Goal: Task Accomplishment & Management: Manage account settings

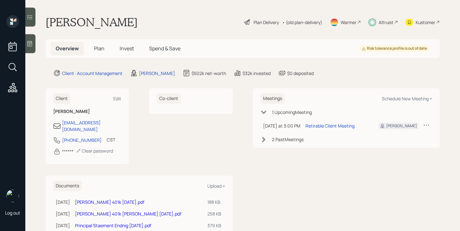
click at [387, 19] on div "Altruist" at bounding box center [385, 22] width 15 height 7
click at [271, 22] on div "Plan Delivery" at bounding box center [265, 22] width 25 height 7
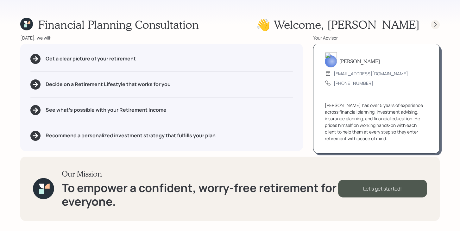
click at [438, 27] on div at bounding box center [434, 24] width 9 height 9
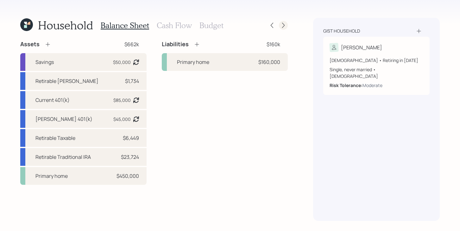
click at [283, 25] on icon at bounding box center [283, 25] width 6 height 6
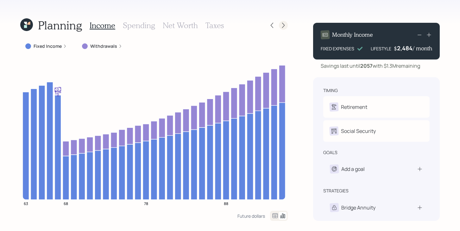
click at [283, 27] on icon at bounding box center [283, 25] width 3 height 5
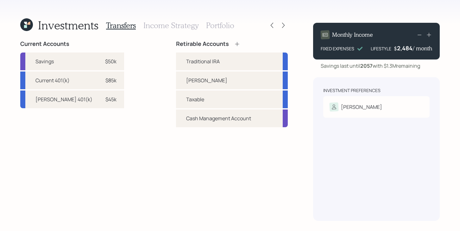
click at [25, 25] on icon at bounding box center [26, 24] width 13 height 13
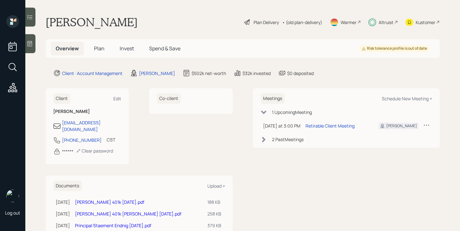
click at [97, 48] on span "Plan" at bounding box center [99, 48] width 10 height 7
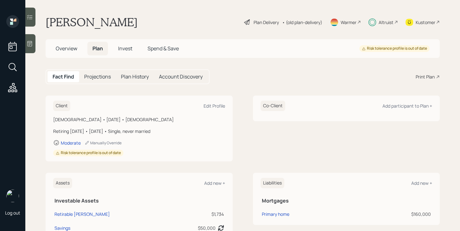
click at [126, 47] on span "Invest" at bounding box center [125, 48] width 14 height 7
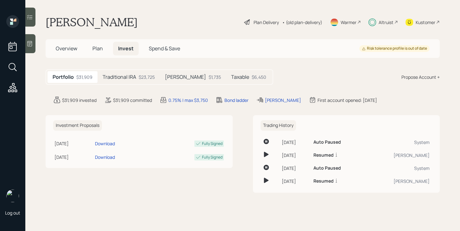
click at [148, 78] on div "$23,725" at bounding box center [147, 77] width 16 height 7
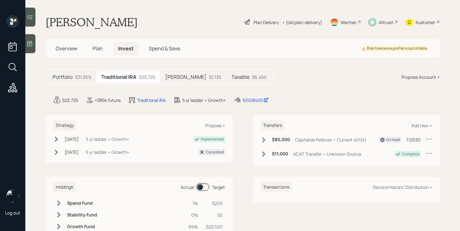
click at [209, 78] on div "$1,735" at bounding box center [215, 77] width 12 height 7
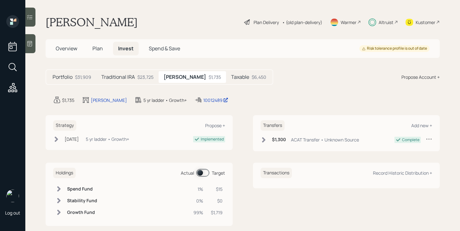
click at [251, 78] on div "$6,450" at bounding box center [258, 77] width 15 height 7
click at [131, 80] on h5 "Traditional IRA" at bounding box center [118, 77] width 34 height 6
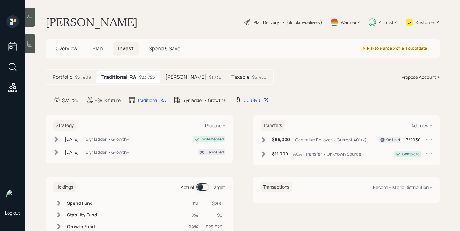
click at [71, 77] on h5 "Portfolio" at bounding box center [63, 77] width 20 height 6
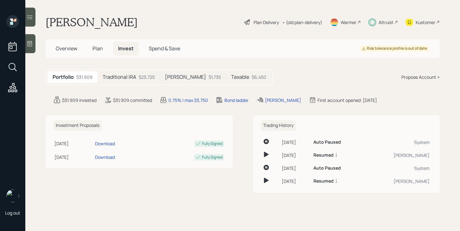
click at [68, 43] on h5 "Overview" at bounding box center [67, 49] width 32 height 14
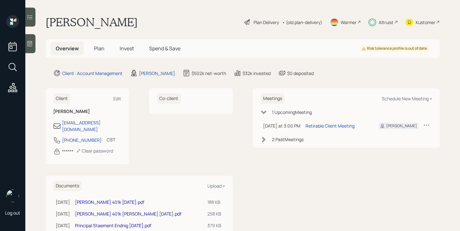
click at [100, 51] on span "Plan" at bounding box center [99, 48] width 10 height 7
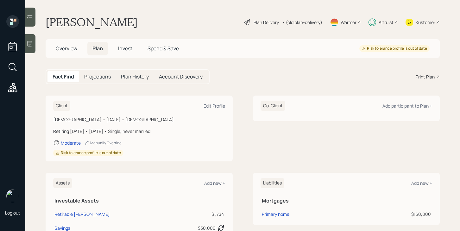
click at [384, 23] on div "Altruist" at bounding box center [385, 22] width 15 height 7
click at [127, 49] on span "Invest" at bounding box center [125, 48] width 14 height 7
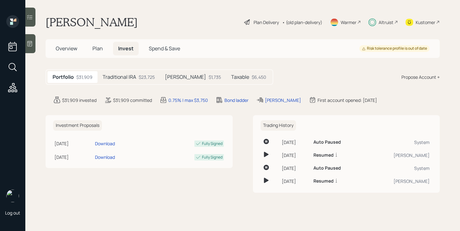
click at [96, 49] on span "Plan" at bounding box center [97, 48] width 10 height 7
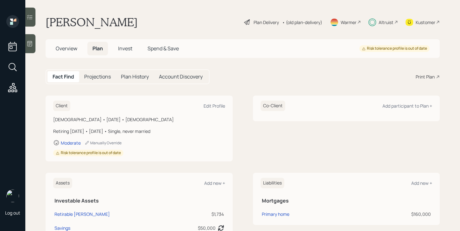
click at [267, 23] on div "Plan Delivery" at bounding box center [265, 22] width 25 height 7
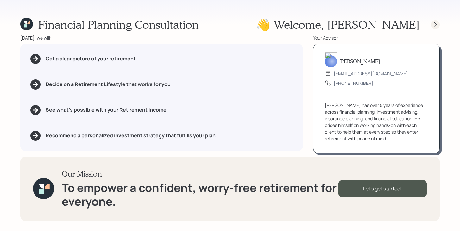
click at [437, 26] on icon at bounding box center [435, 25] width 6 height 6
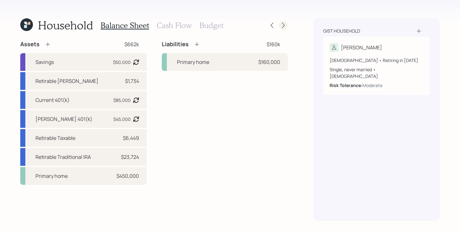
click at [282, 29] on div at bounding box center [283, 25] width 9 height 9
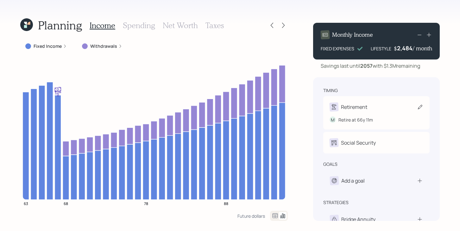
click at [378, 107] on div "Retirement" at bounding box center [376, 106] width 94 height 9
select select "11"
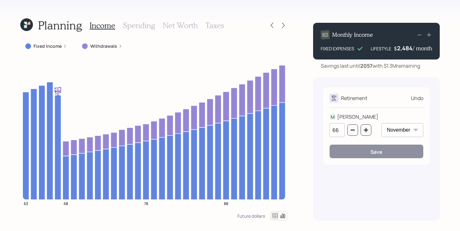
click at [383, 88] on div "Retirement Undo M [PERSON_NAME] 66 January February March April May June July A…" at bounding box center [376, 125] width 106 height 77
click at [413, 96] on div "Undo" at bounding box center [417, 98] width 12 height 8
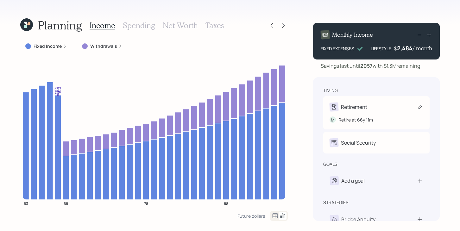
click at [391, 102] on div "Retirement M Retire at 66y 11m" at bounding box center [376, 112] width 106 height 33
select select "11"
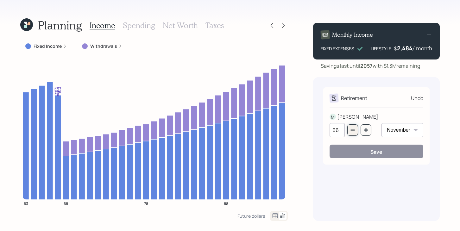
click at [352, 132] on icon "button" at bounding box center [352, 129] width 5 height 5
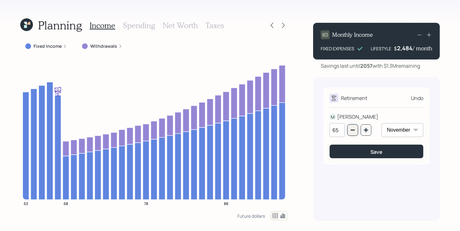
click at [352, 132] on icon "button" at bounding box center [352, 129] width 5 height 5
type input "64"
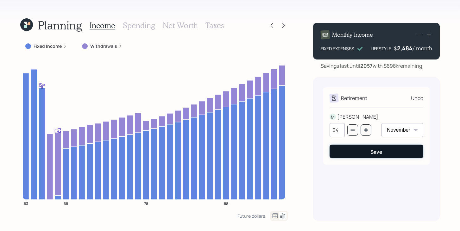
click at [356, 153] on button "Save" at bounding box center [376, 152] width 94 height 14
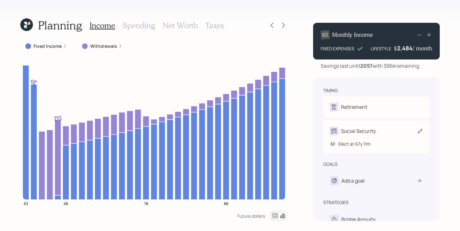
click at [366, 130] on div "Social Security" at bounding box center [358, 131] width 35 height 8
select select "11"
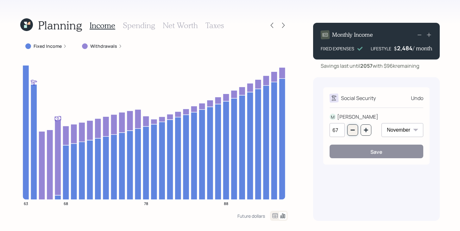
click at [353, 130] on icon "button" at bounding box center [352, 130] width 4 height 1
type input "65"
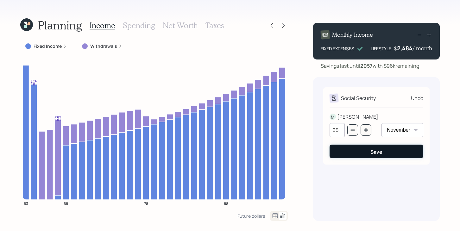
click at [352, 153] on button "Save" at bounding box center [376, 152] width 94 height 14
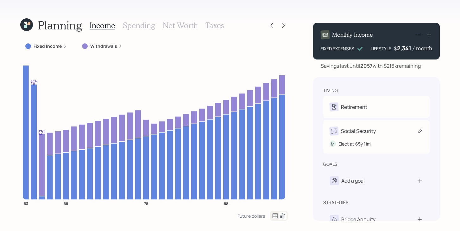
click at [388, 132] on div "Social Security" at bounding box center [376, 131] width 94 height 9
select select "11"
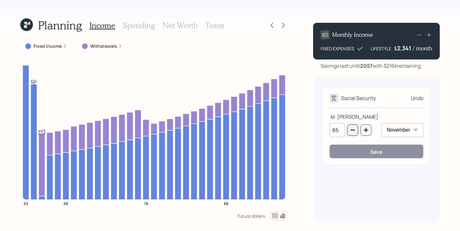
click at [355, 129] on icon "button" at bounding box center [352, 129] width 5 height 5
type input "64"
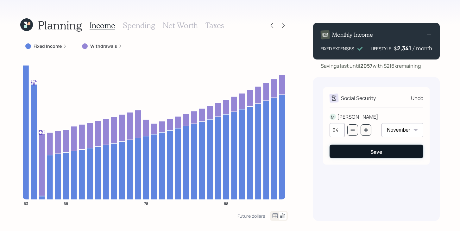
click at [354, 151] on button "Save" at bounding box center [376, 152] width 94 height 14
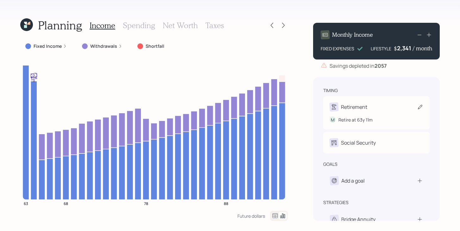
click at [380, 102] on div "Retirement M Retire at 63y 11m" at bounding box center [376, 112] width 106 height 33
select select "11"
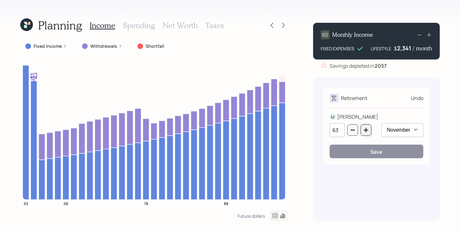
click at [363, 133] on button "button" at bounding box center [365, 129] width 11 height 11
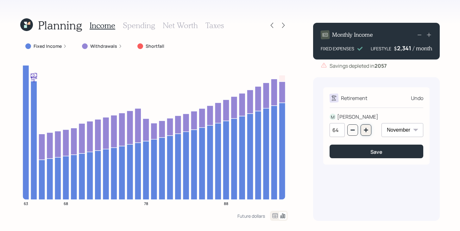
click at [363, 133] on button "button" at bounding box center [365, 129] width 11 height 11
type input "67"
click at [364, 151] on button "Save" at bounding box center [376, 152] width 94 height 14
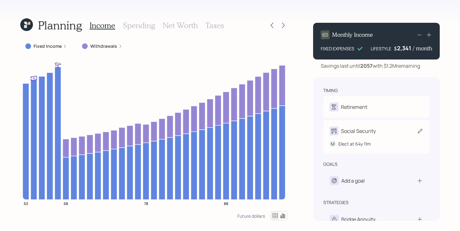
click at [371, 134] on div "Social Security" at bounding box center [358, 131] width 35 height 8
select select "11"
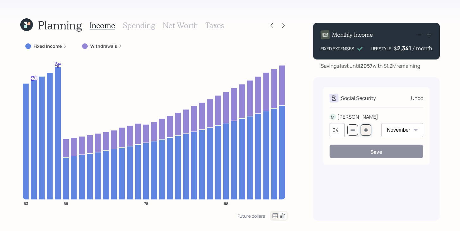
click at [368, 132] on icon "button" at bounding box center [365, 129] width 5 height 5
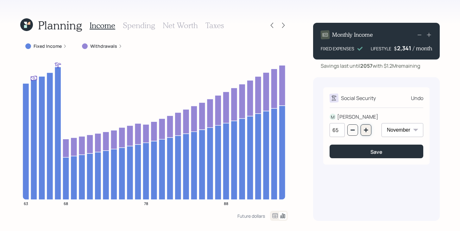
click at [368, 132] on icon "button" at bounding box center [365, 129] width 5 height 5
type input "67"
click at [367, 155] on button "Save" at bounding box center [376, 152] width 94 height 14
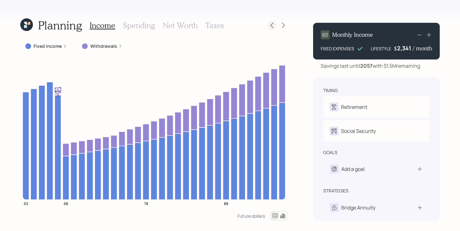
click at [269, 26] on icon at bounding box center [272, 25] width 6 height 6
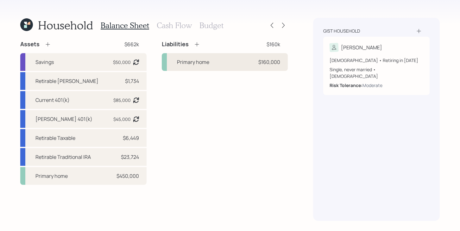
click at [208, 66] on div "Primary home $160,000" at bounding box center [225, 62] width 126 height 18
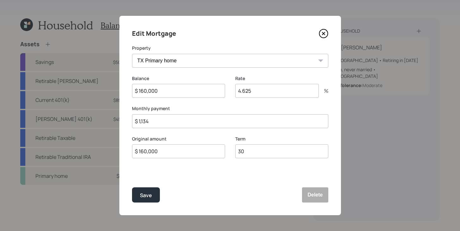
click at [323, 35] on icon at bounding box center [323, 33] width 9 height 9
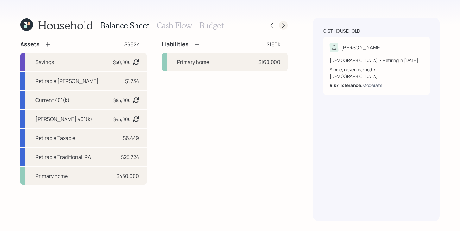
click at [285, 26] on icon at bounding box center [283, 25] width 6 height 6
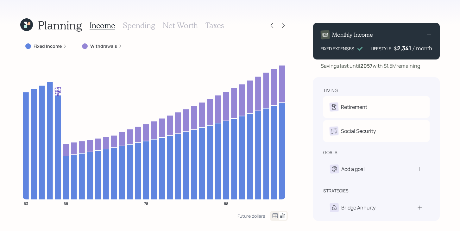
click at [137, 26] on h3 "Spending" at bounding box center [139, 25] width 32 height 9
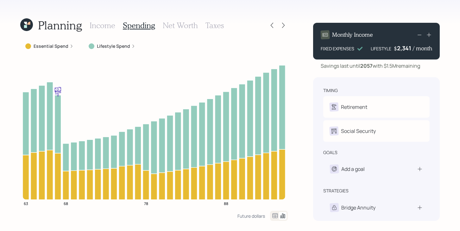
click at [63, 46] on label "Essential Spend" at bounding box center [51, 46] width 35 height 6
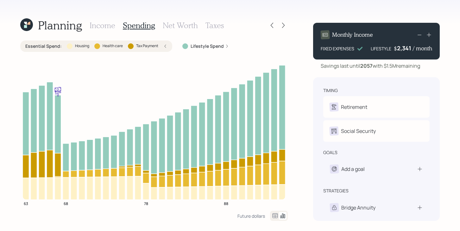
click at [126, 46] on div "Essential Spend : Housing Health care Tax Payment" at bounding box center [96, 46] width 142 height 6
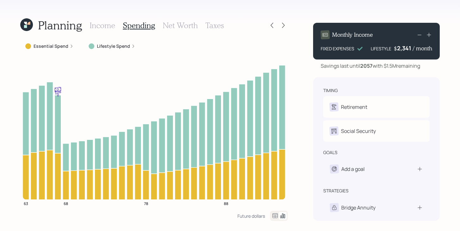
click at [108, 25] on h3 "Income" at bounding box center [103, 25] width 26 height 9
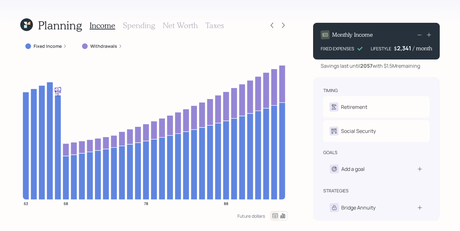
click at [29, 22] on icon at bounding box center [28, 23] width 3 height 3
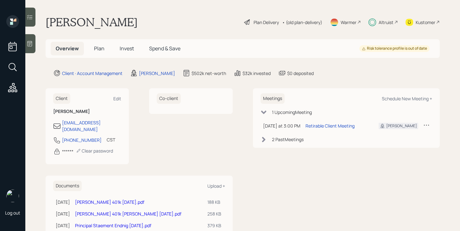
click at [107, 47] on h5 "Plan" at bounding box center [99, 49] width 21 height 14
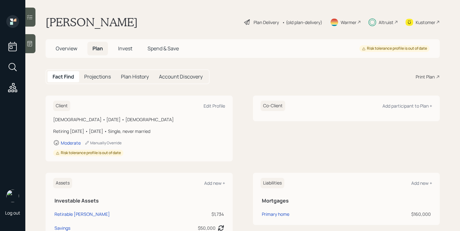
click at [65, 49] on span "Overview" at bounding box center [67, 48] width 22 height 7
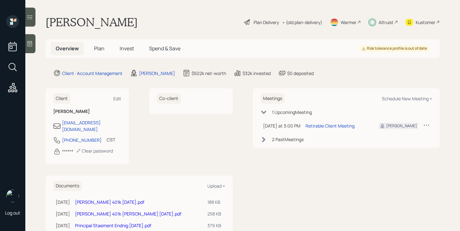
click at [96, 46] on span "Plan" at bounding box center [99, 48] width 10 height 7
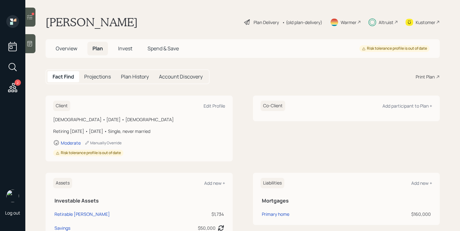
click at [30, 21] on div at bounding box center [30, 17] width 10 height 19
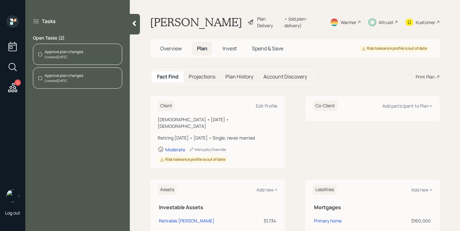
click at [85, 58] on div "Approve plan changes Created Today" at bounding box center [77, 54] width 89 height 21
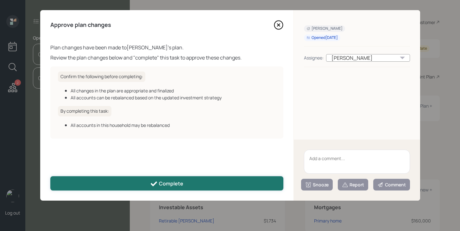
click at [159, 179] on button "Complete" at bounding box center [166, 183] width 233 height 14
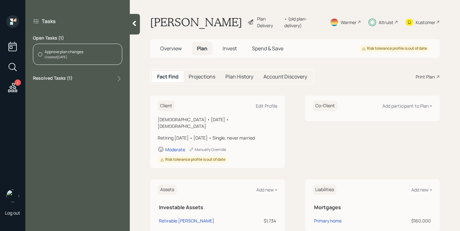
click at [90, 60] on div "Approve plan changes Created Today" at bounding box center [77, 54] width 89 height 21
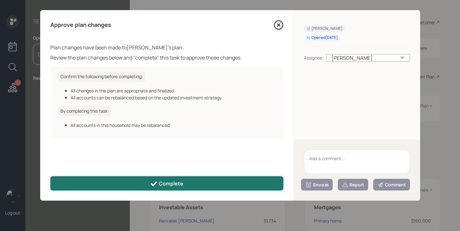
click at [170, 182] on div "Complete" at bounding box center [166, 184] width 33 height 8
